Goal: Complete application form

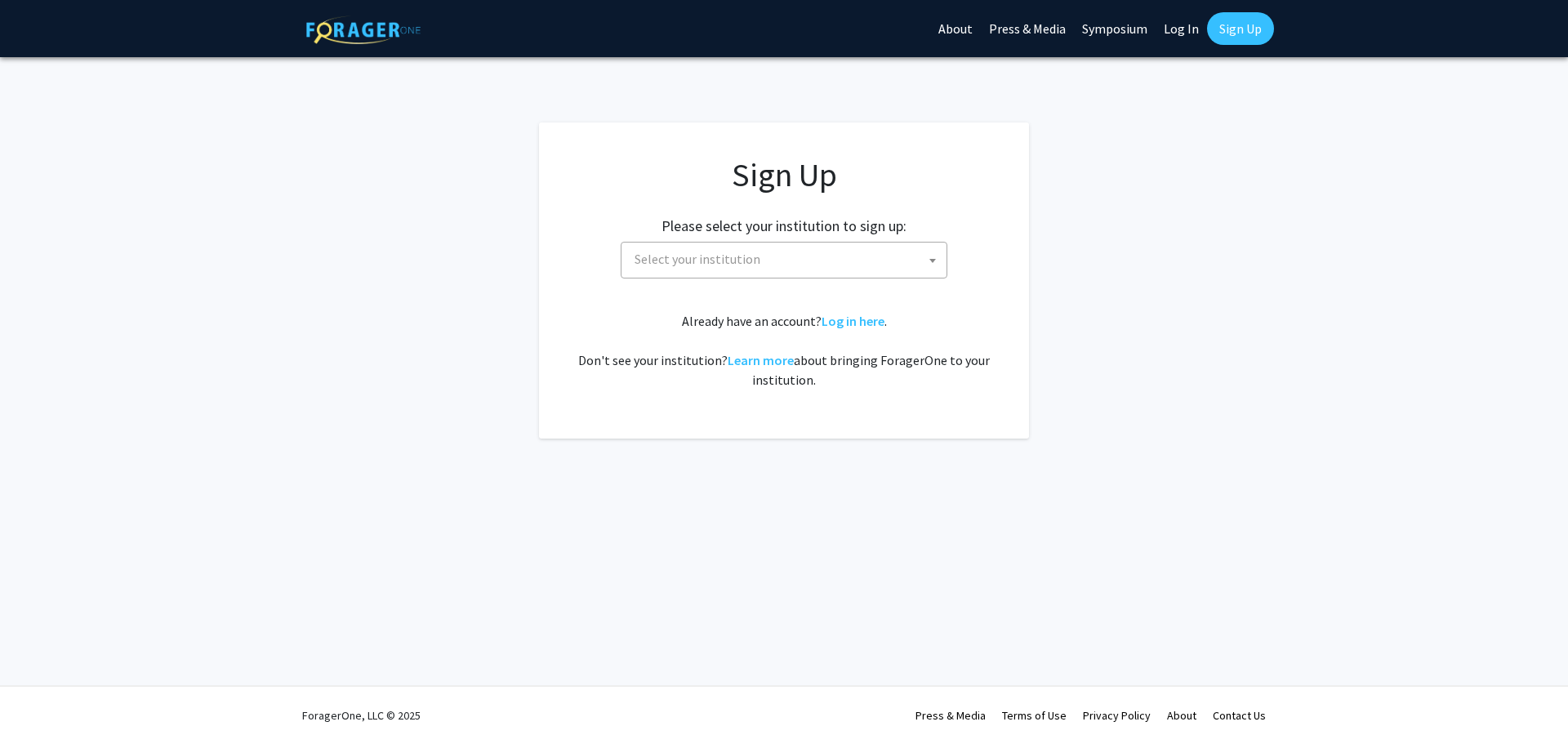
click at [752, 261] on span "Select your institution" at bounding box center [698, 258] width 125 height 16
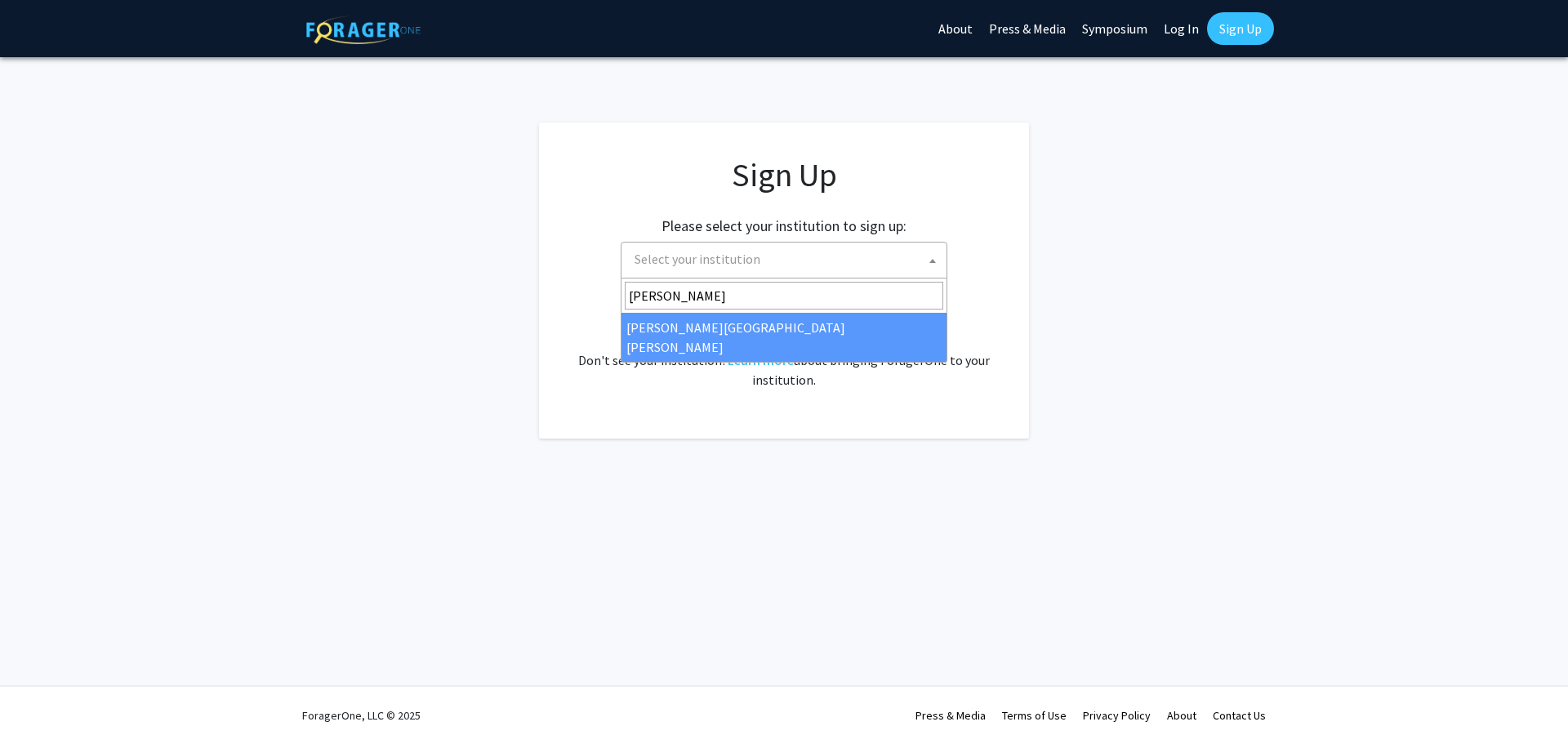
type input "[PERSON_NAME]"
select select "1"
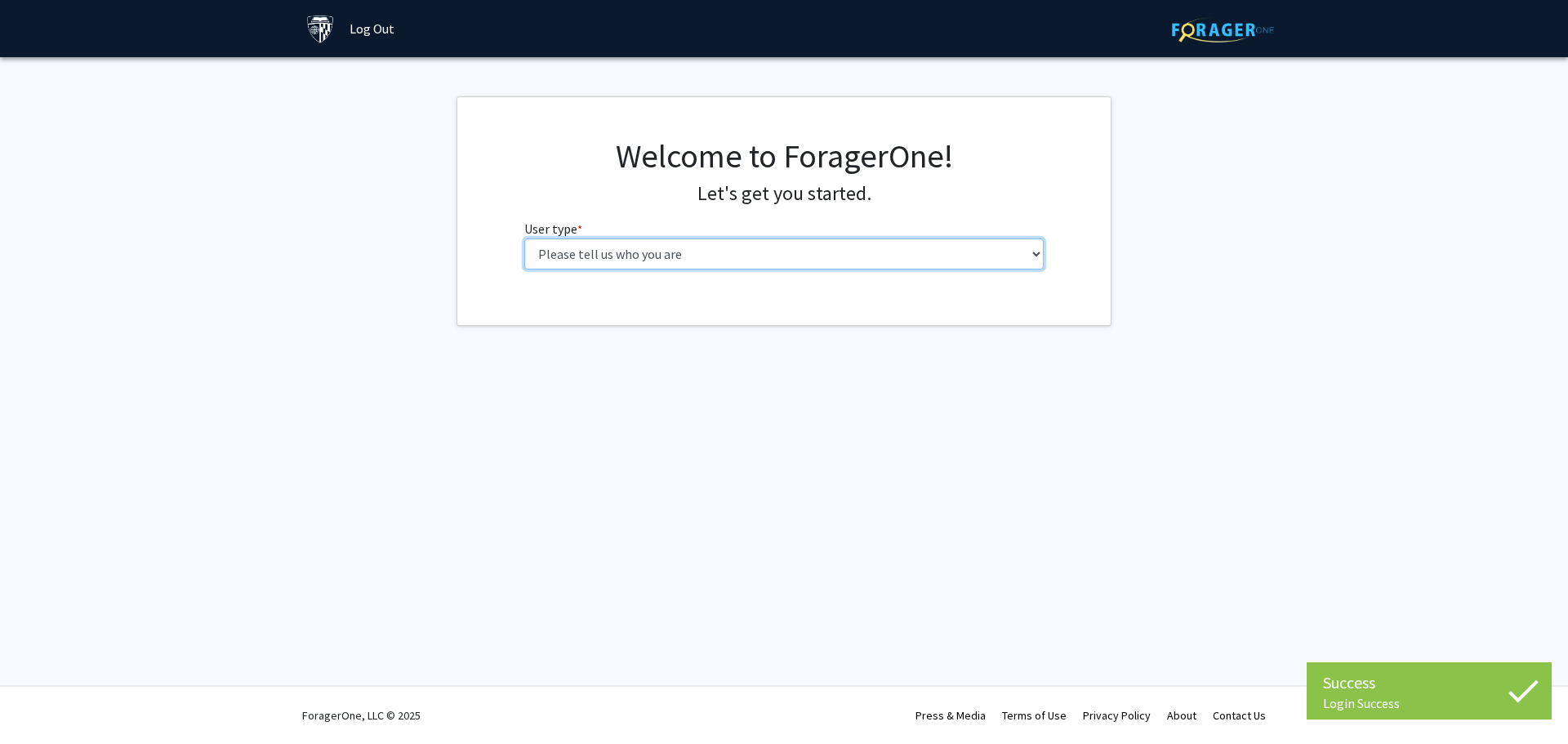
click at [671, 256] on select "Please tell us who you are Undergraduate Student Master's Student Doctoral Cand…" at bounding box center [785, 253] width 520 height 31
select select "1: undergrad"
click at [525, 238] on select "Please tell us who you are Undergraduate Student Master's Student Doctoral Cand…" at bounding box center [785, 253] width 520 height 31
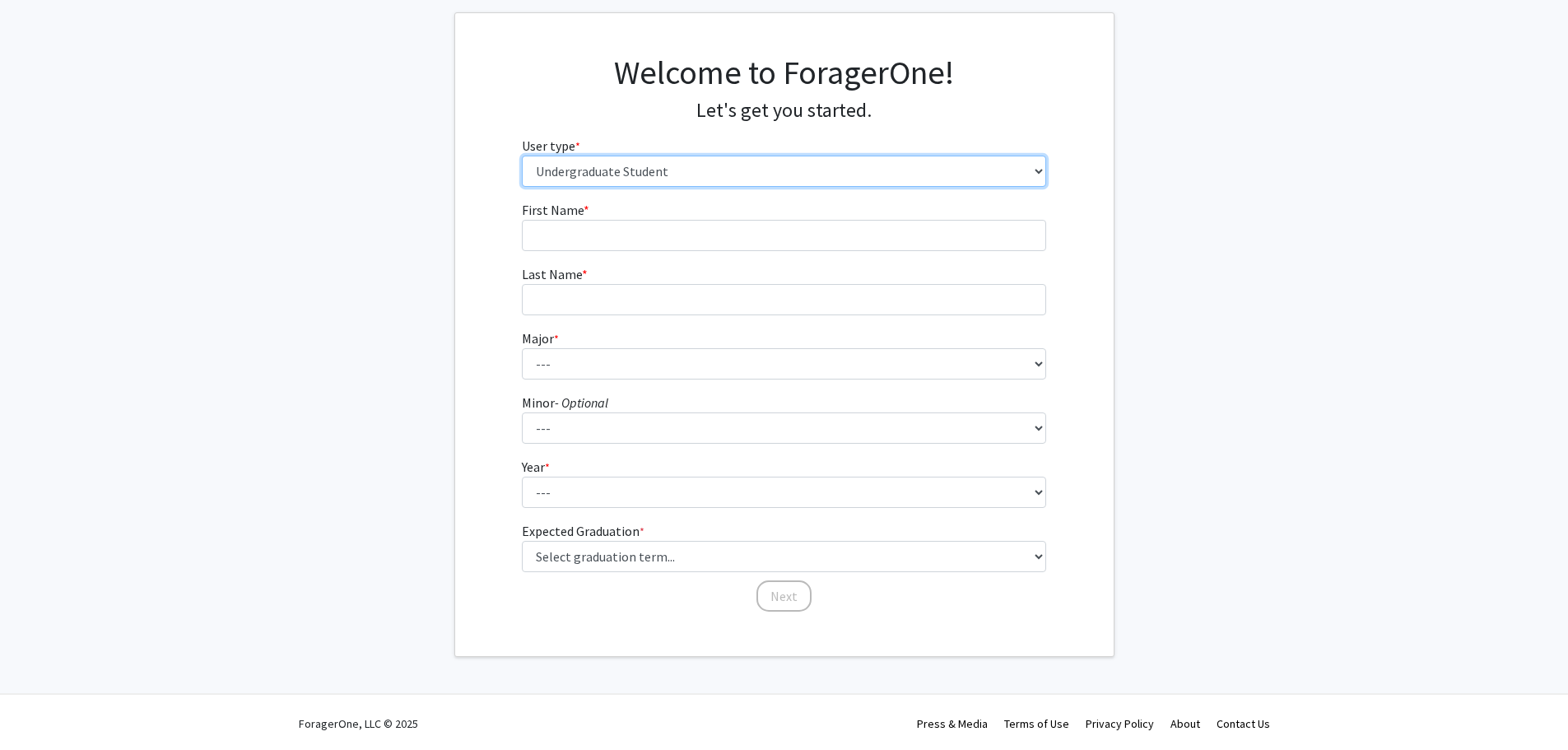
scroll to position [87, 0]
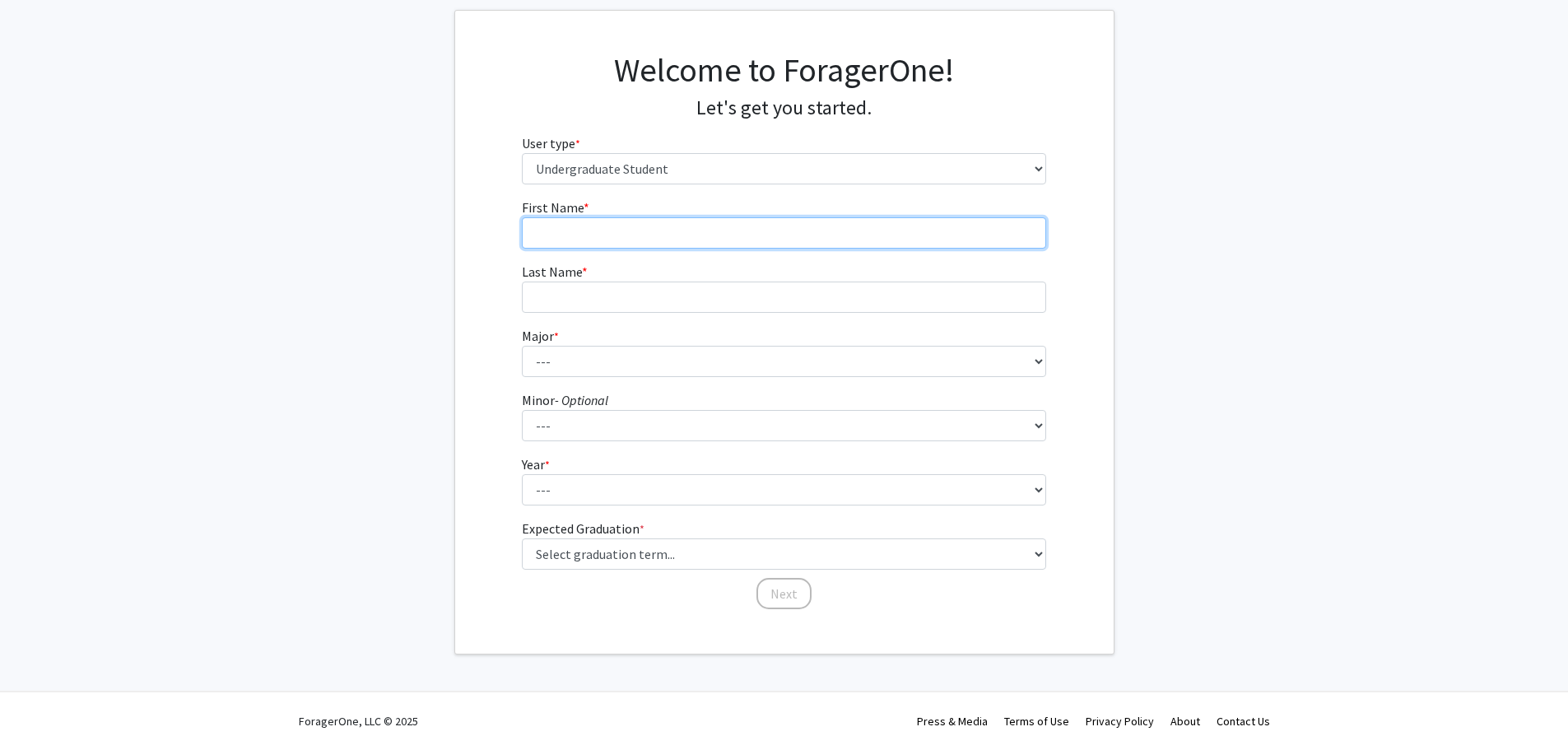
click at [609, 230] on input "First Name * required" at bounding box center [784, 232] width 525 height 32
type input "[PERSON_NAME]"
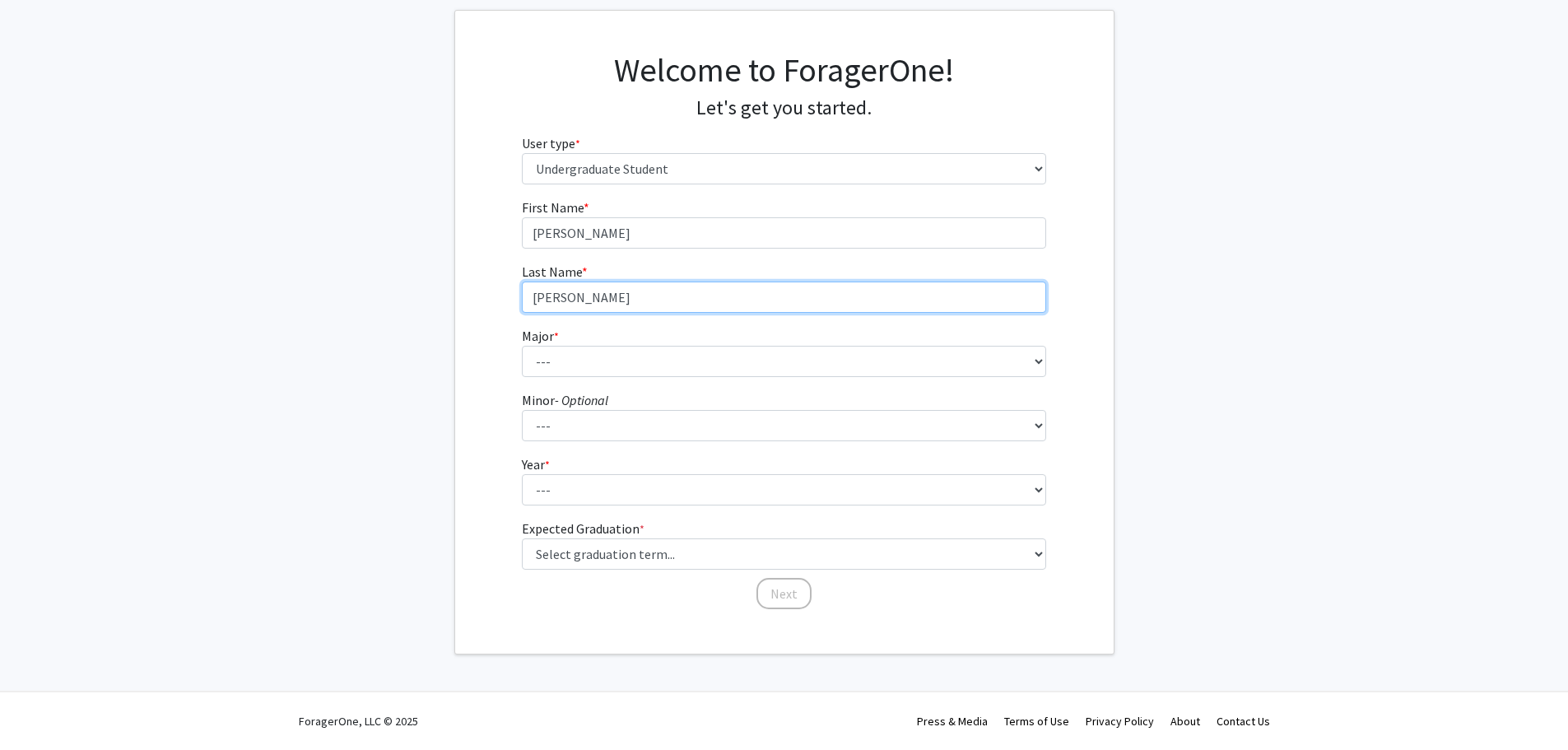
type input "[PERSON_NAME]"
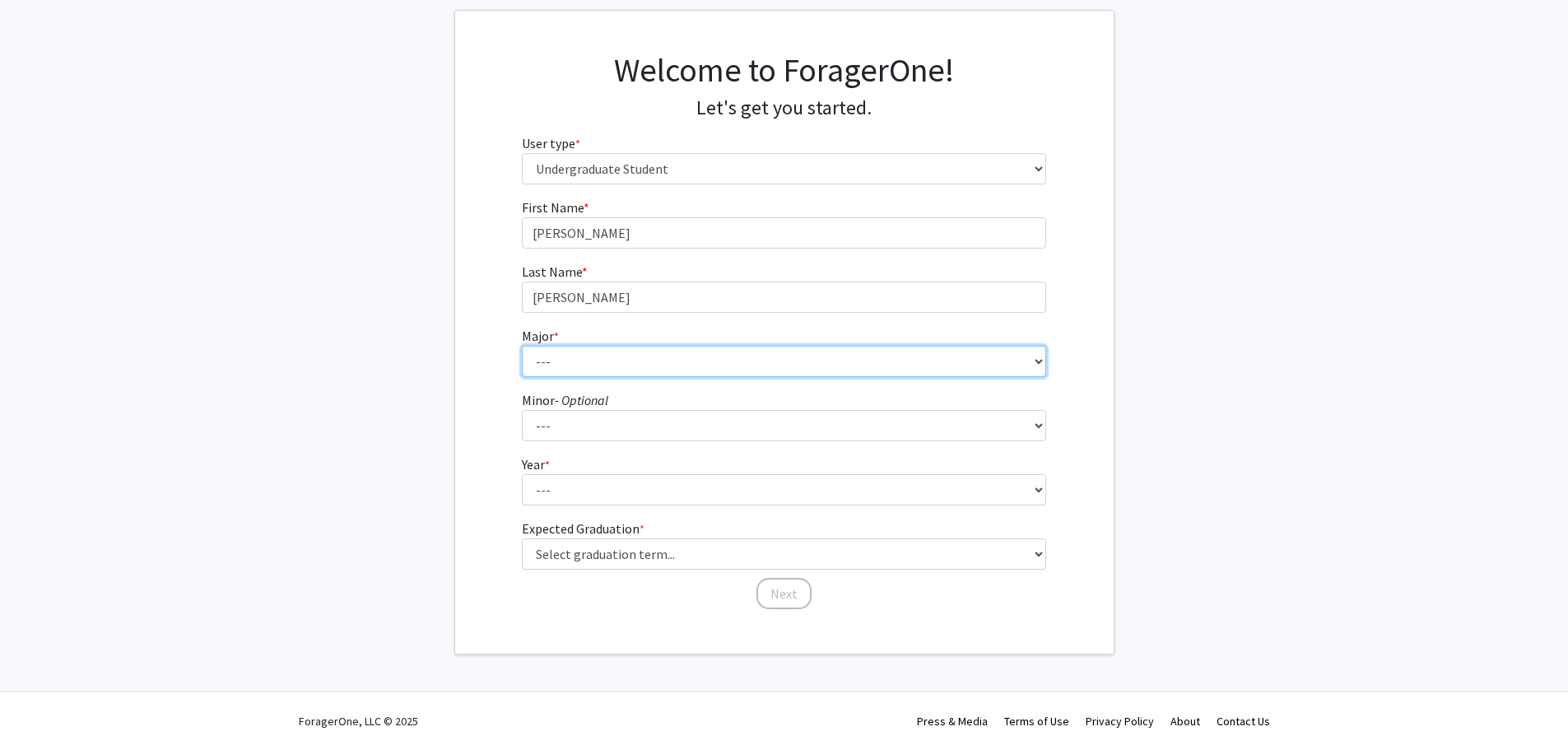
select select "9: 24"
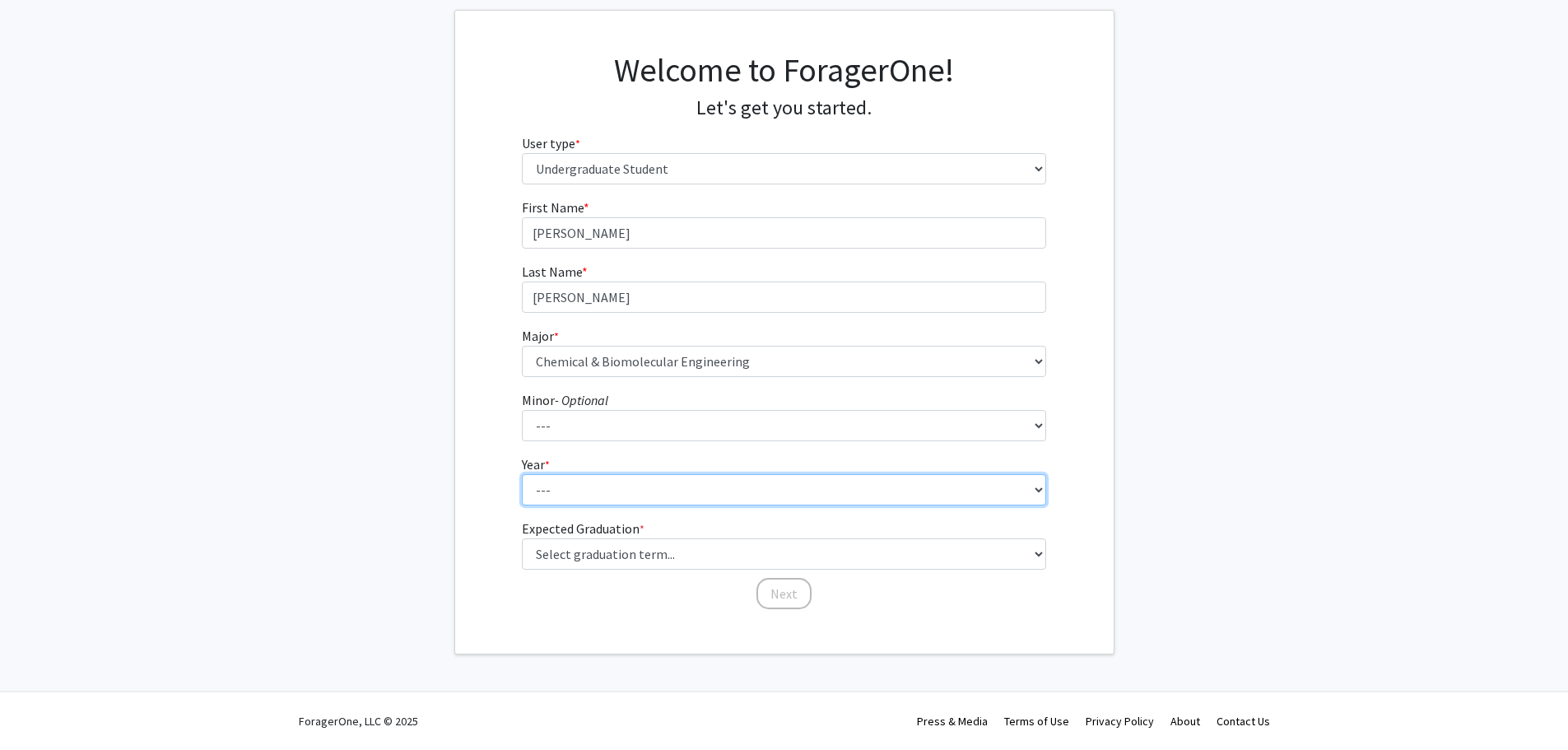
click at [572, 489] on select "--- First-year Sophomore Junior Senior Postbaccalaureate Certificate" at bounding box center [784, 489] width 525 height 32
select select "1: first-year"
click at [522, 474] on select "--- First-year Sophomore Junior Senior Postbaccalaureate Certificate" at bounding box center [784, 489] width 525 height 32
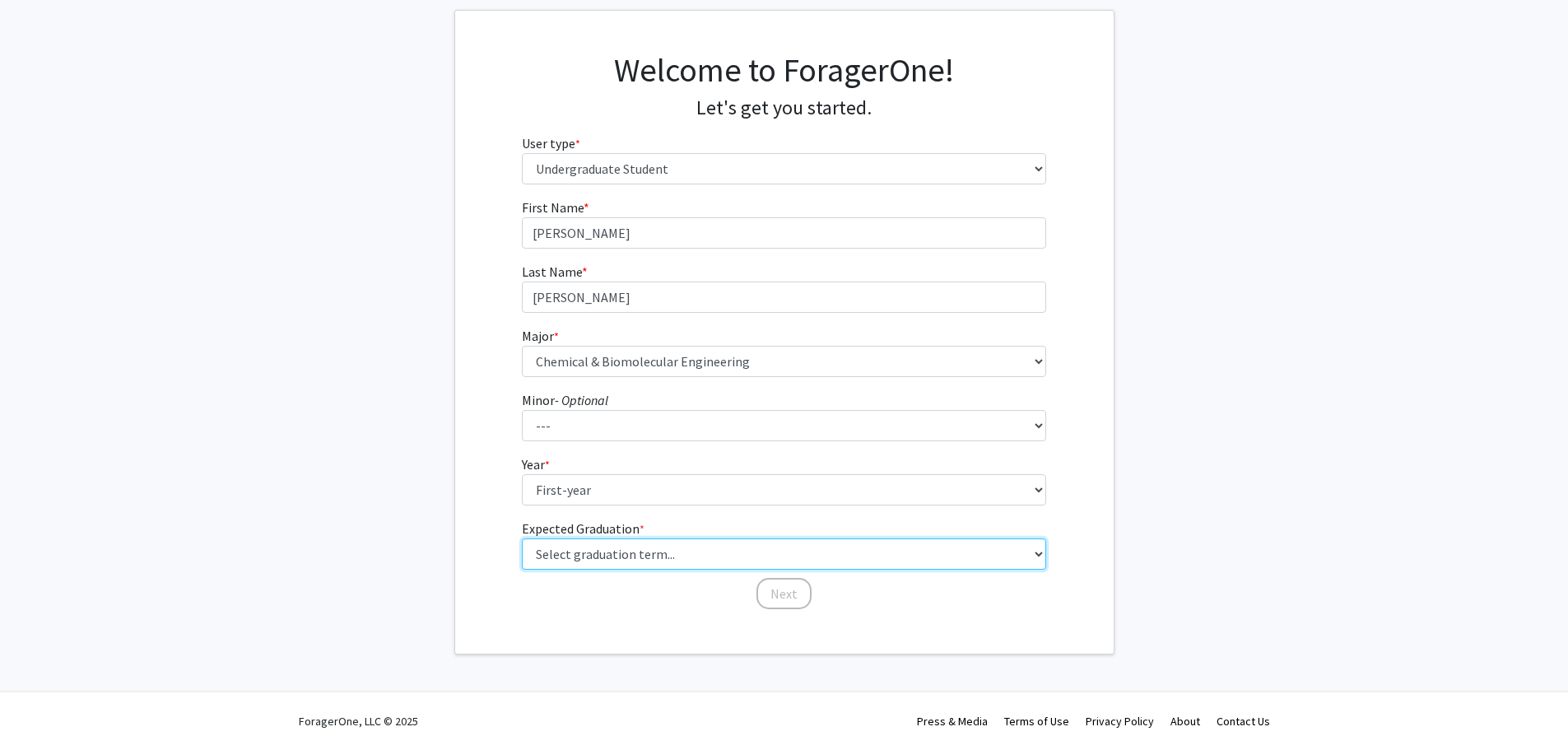
click at [606, 554] on select "Select graduation term... Spring 2025 Summer 2025 Fall 2025 Winter 2025 Spring …" at bounding box center [784, 554] width 525 height 32
select select "17: spring_2029"
click at [522, 538] on select "Select graduation term... Spring 2025 Summer 2025 Fall 2025 Winter 2025 Spring …" at bounding box center [784, 554] width 525 height 32
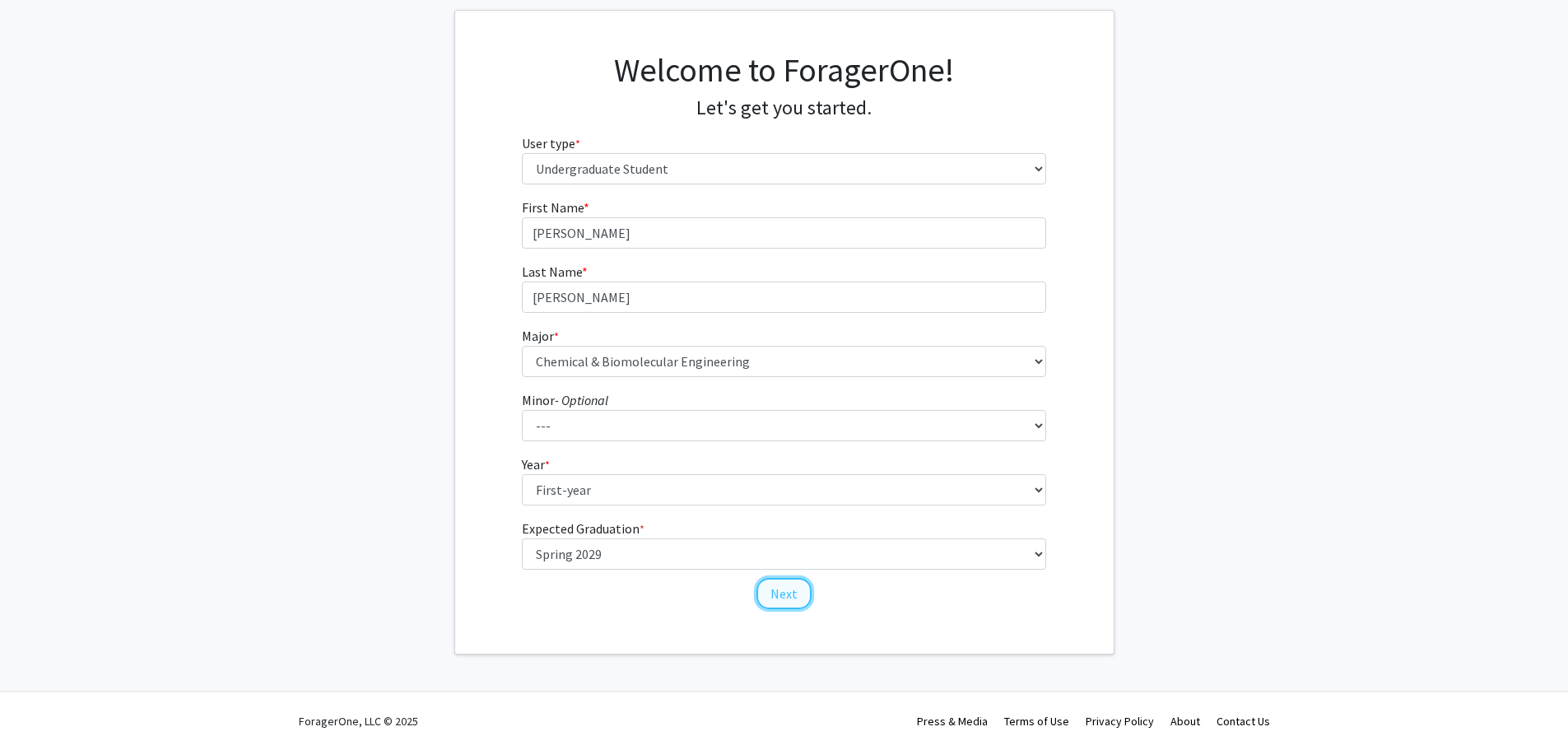
click at [775, 588] on button "Next" at bounding box center [784, 593] width 56 height 32
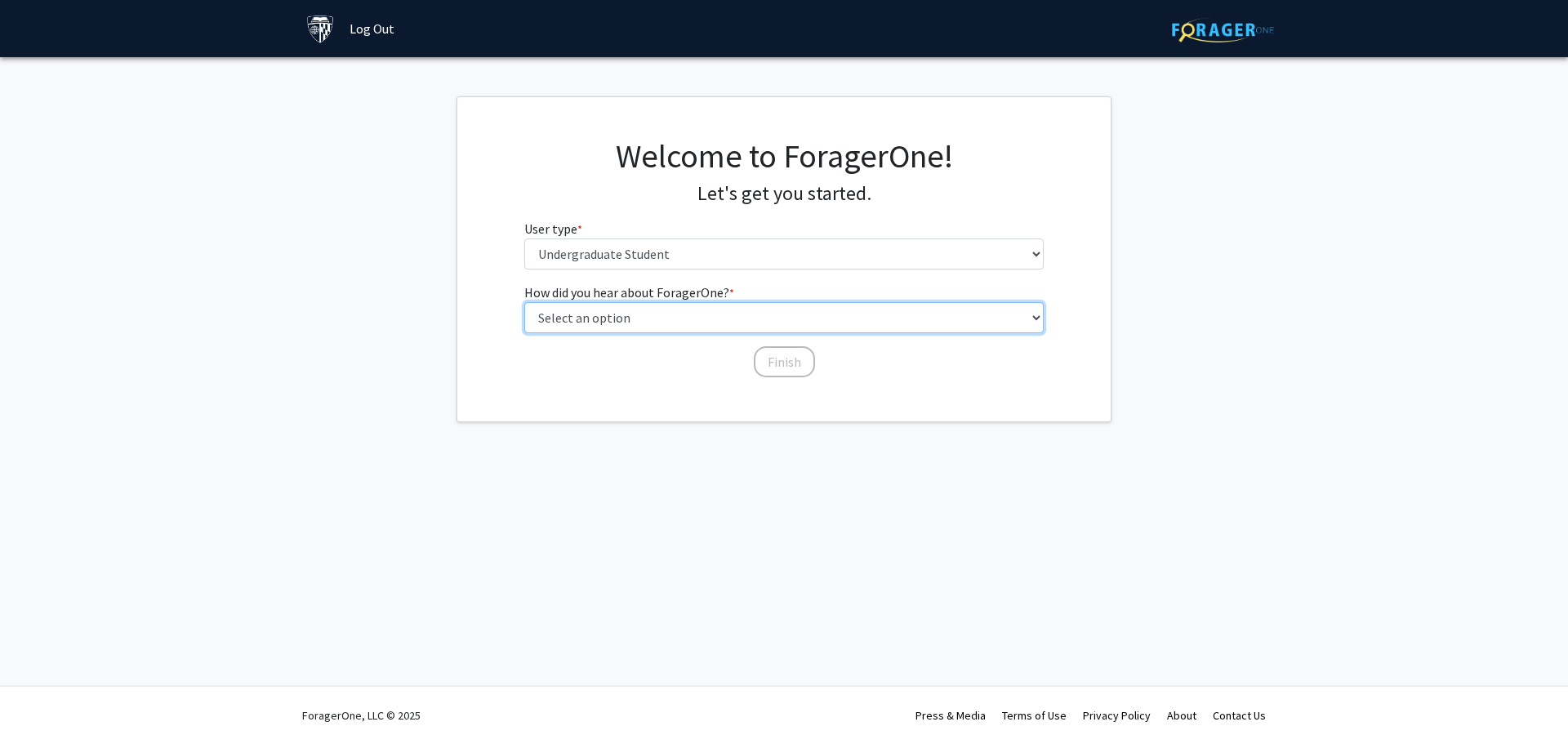
click at [569, 316] on select "Select an option Peer/student recommendation Faculty/staff recommendation Unive…" at bounding box center [785, 317] width 520 height 31
select select "3: university_website"
click at [525, 302] on select "Select an option Peer/student recommendation Faculty/staff recommendation Unive…" at bounding box center [785, 317] width 520 height 31
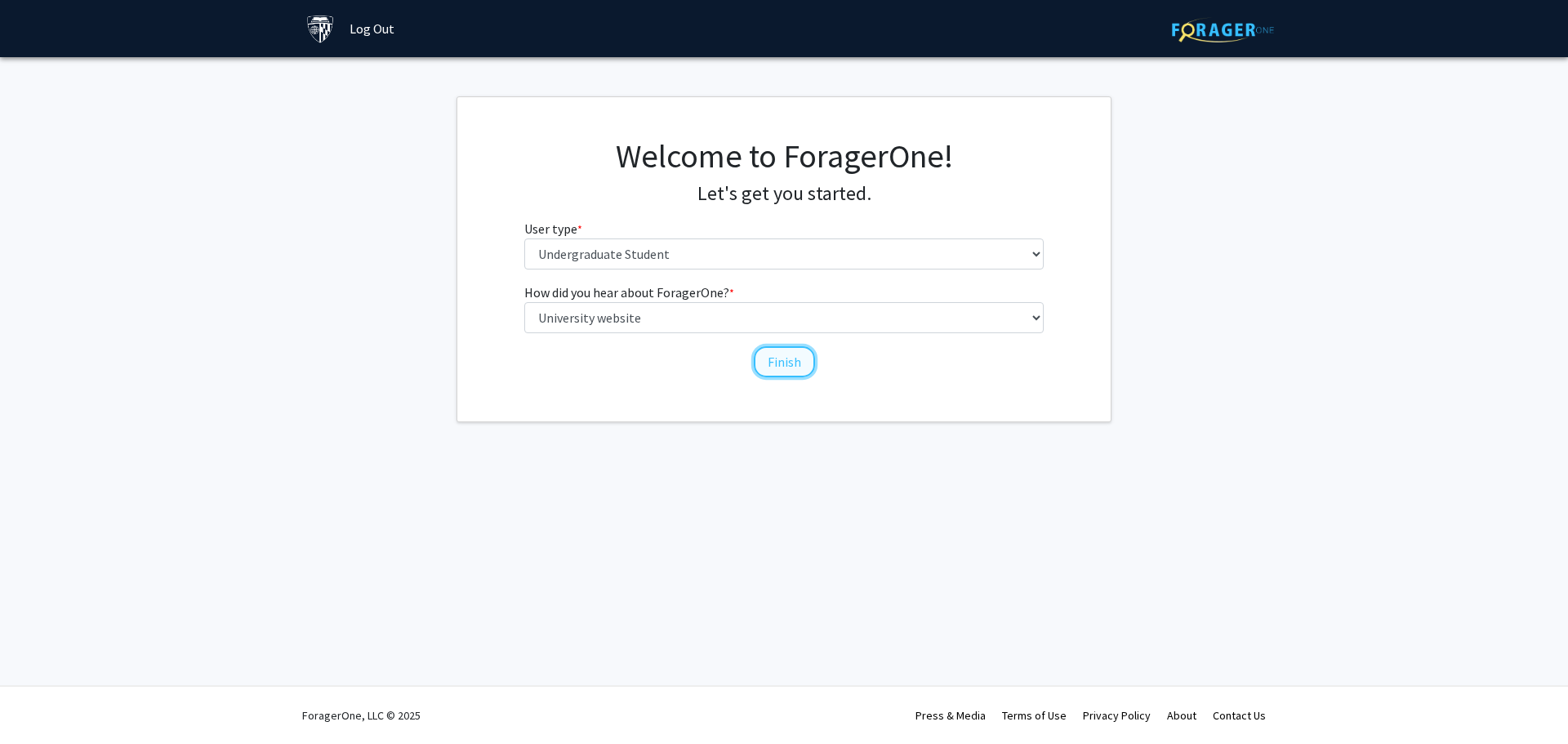
click at [776, 358] on button "Finish" at bounding box center [784, 361] width 61 height 31
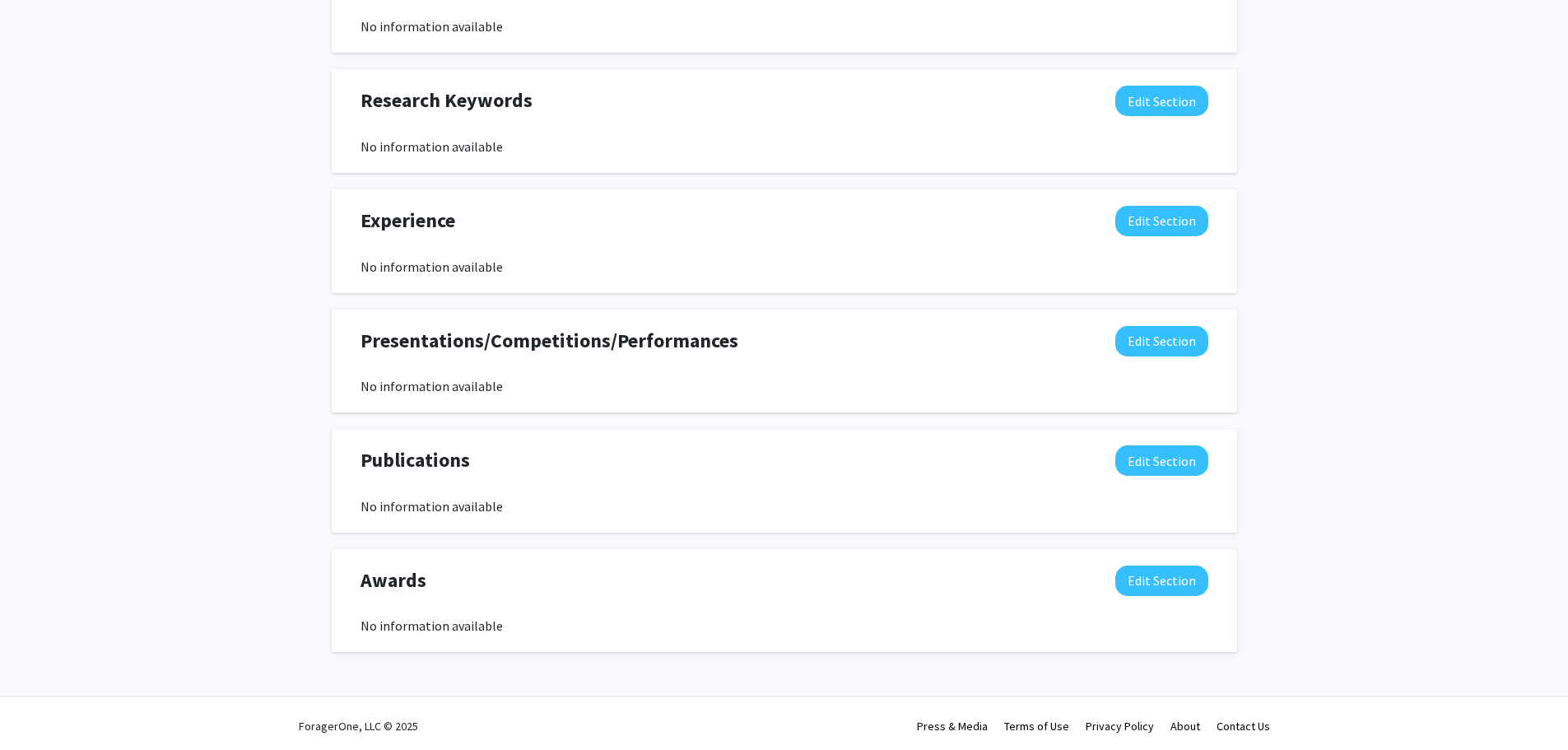
scroll to position [847, 0]
